Goal: Task Accomplishment & Management: Use online tool/utility

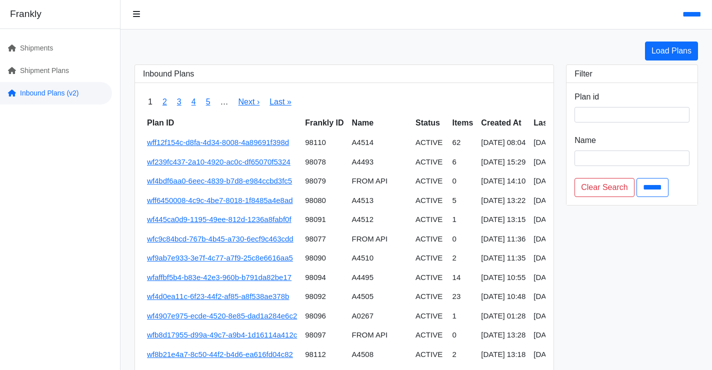
click at [88, 93] on link "Inbound Plans (v2)" at bounding box center [56, 93] width 112 height 22
click at [668, 51] on link "Load Plans" at bounding box center [671, 50] width 53 height 19
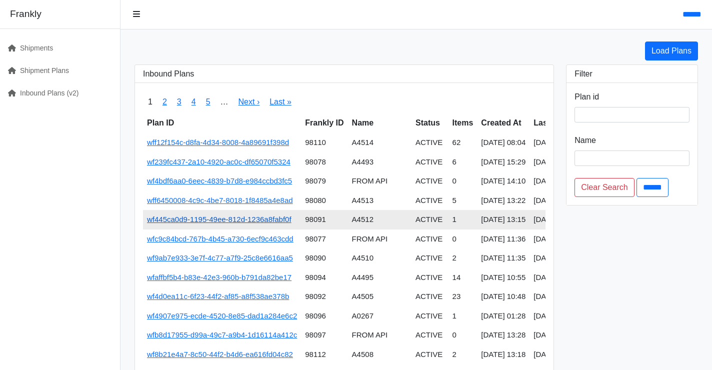
click at [283, 218] on link "wf445ca0d9-1195-49ee-812d-1236a8fabf0f" at bounding box center [219, 219] width 144 height 8
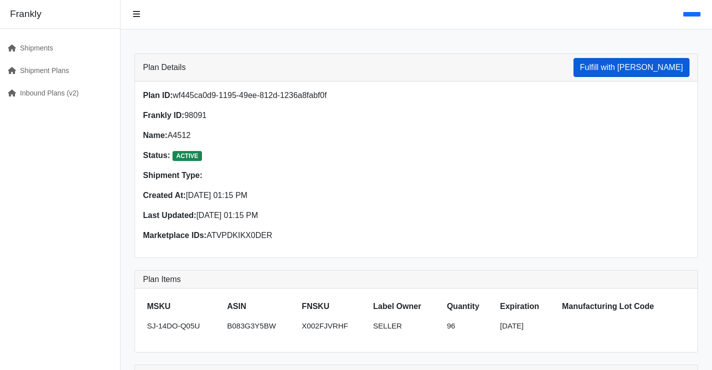
click at [659, 61] on button "Fulfill with Frankly" at bounding box center [631, 67] width 116 height 19
